Goal: Transaction & Acquisition: Subscribe to service/newsletter

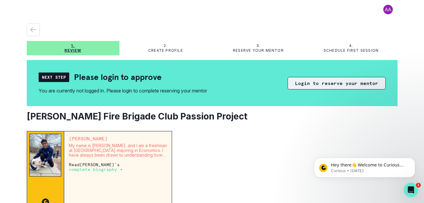
click at [318, 80] on button "Login to reserve your mentor" at bounding box center [337, 83] width 98 height 12
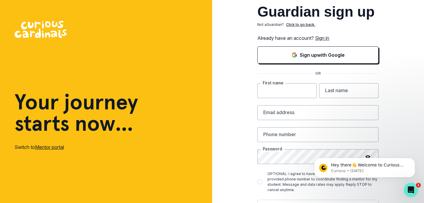
click at [279, 92] on input "text" at bounding box center [286, 90] width 59 height 15
type input "[PERSON_NAME]"
type input "[EMAIL_ADDRESS][DOMAIN_NAME]"
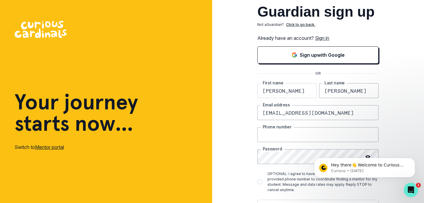
type input "4153082636"
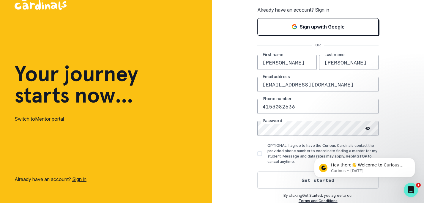
scroll to position [29, 0]
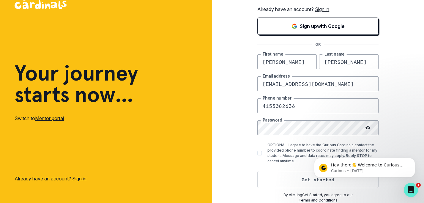
click at [258, 154] on span at bounding box center [259, 153] width 5 height 5
click at [257, 153] on input "OPTIONAL: I agree to have the Curious Cardinals contact the provided phone numb…" at bounding box center [257, 153] width 0 height 0
checkbox input "true"
click at [311, 148] on html "Hey there👋 Welcome to Curious Cardinals 🙌 Take a look around! If you have any q…" at bounding box center [364, 146] width 119 height 2
click at [306, 148] on html "Hey there👋 Welcome to Curious Cardinals 🙌 Take a look around! If you have any q…" at bounding box center [364, 146] width 119 height 2
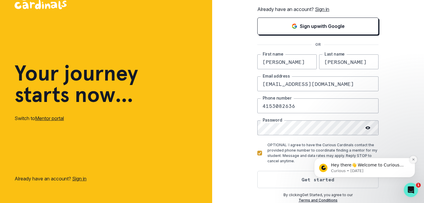
click at [414, 159] on icon "Dismiss notification" at bounding box center [413, 159] width 3 height 3
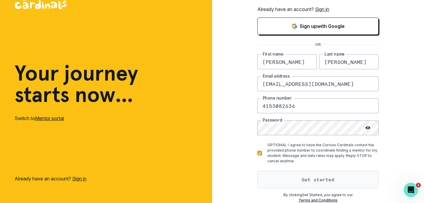
click at [305, 180] on button "Get started" at bounding box center [317, 179] width 121 height 17
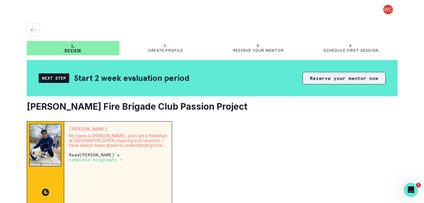
click at [328, 79] on button "Reserve your mentor now" at bounding box center [344, 78] width 83 height 12
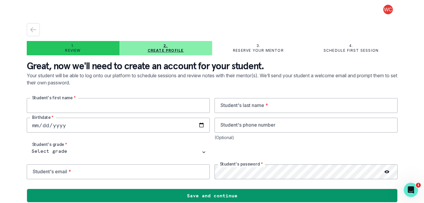
click at [112, 104] on input "text" at bounding box center [118, 105] width 183 height 15
type input "[PERSON_NAME]"
click at [251, 110] on input "text" at bounding box center [306, 105] width 183 height 15
type input "[PERSON_NAME]"
click at [84, 126] on input "date" at bounding box center [118, 125] width 183 height 15
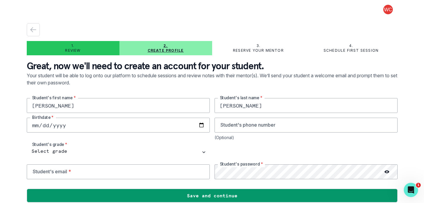
type input "[DATE]"
click at [230, 128] on input "tel" at bounding box center [306, 125] width 183 height 15
type input "4159604232"
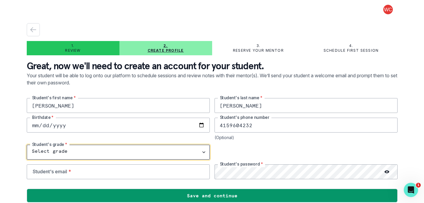
click at [27, 145] on select "Select grade 1st Grade 2nd Grade 3rd Grade 4th Grade 5th Grade 6th Grade 7th Gr…" at bounding box center [118, 152] width 183 height 15
select select "11th Grade"
click option "11th Grade" at bounding box center [0, 0] width 0 height 0
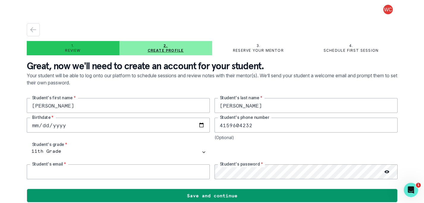
click at [131, 174] on input "email" at bounding box center [118, 171] width 183 height 15
type input "[EMAIL_ADDRESS][DOMAIN_NAME]"
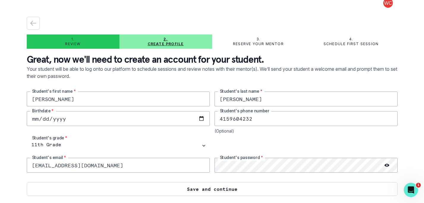
click at [238, 190] on button "Save and continue" at bounding box center [212, 189] width 371 height 14
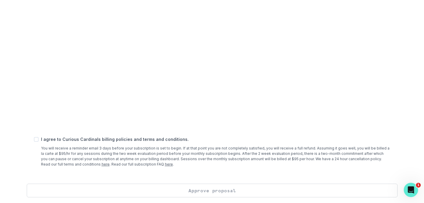
scroll to position [254, 0]
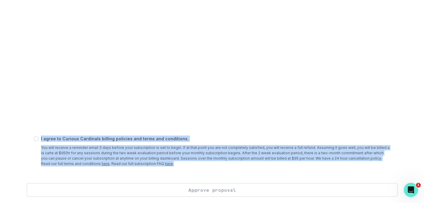
drag, startPoint x: 148, startPoint y: 165, endPoint x: 37, endPoint y: 146, distance: 112.2
click at [37, 146] on div "I agree to Curious Cardinals billing policies and terms and conditions. You wil…" at bounding box center [212, 151] width 357 height 31
copy div "I agree to Curious Cardinals billing policies and terms and conditions. You wil…"
click at [37, 139] on span at bounding box center [36, 138] width 5 height 5
click at [34, 139] on input "checkbox" at bounding box center [34, 139] width 0 height 0
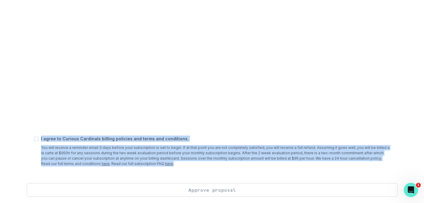
checkbox input "true"
click at [140, 190] on button "Approve proposal" at bounding box center [212, 190] width 371 height 14
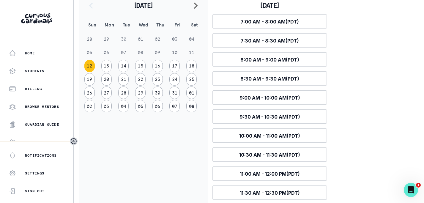
scroll to position [96, 0]
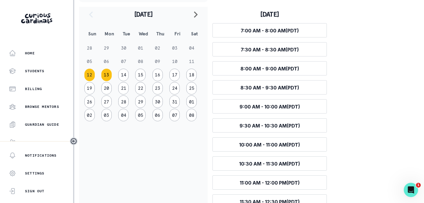
click at [110, 76] on button "13" at bounding box center [106, 75] width 10 height 12
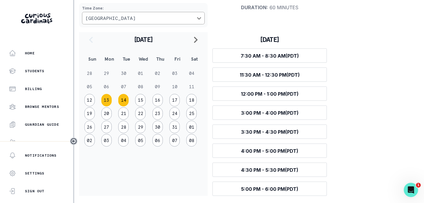
click at [126, 99] on button "14" at bounding box center [123, 100] width 10 height 12
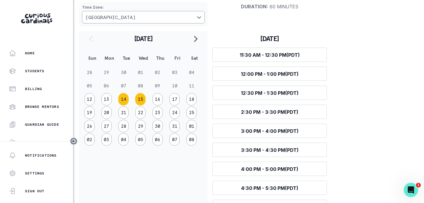
click at [144, 100] on button "15" at bounding box center [140, 99] width 10 height 12
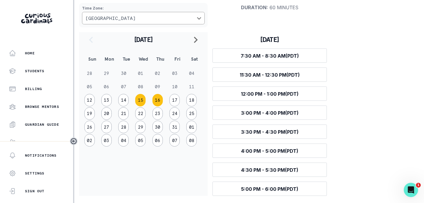
click at [158, 102] on button "16" at bounding box center [158, 100] width 10 height 12
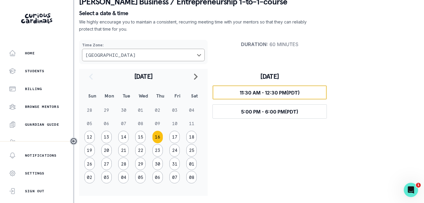
scroll to position [34, 0]
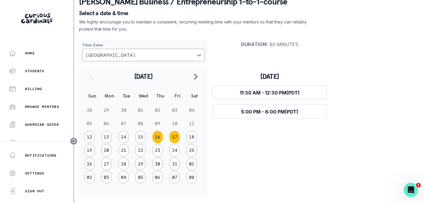
click at [176, 134] on button "17" at bounding box center [174, 137] width 10 height 12
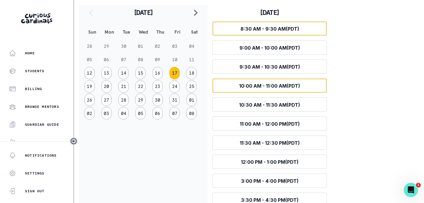
scroll to position [129, 0]
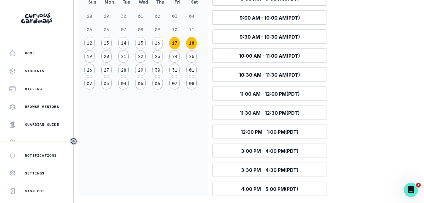
click at [190, 44] on button "18" at bounding box center [191, 43] width 10 height 12
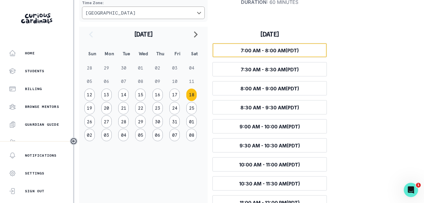
scroll to position [75, 0]
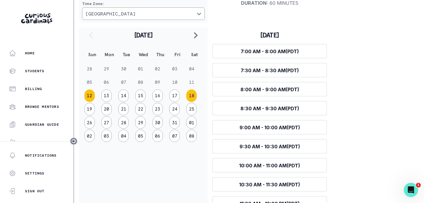
click at [92, 99] on button "12" at bounding box center [89, 95] width 10 height 12
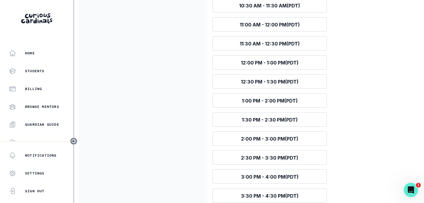
scroll to position [254, 0]
